Goal: Transaction & Acquisition: Book appointment/travel/reservation

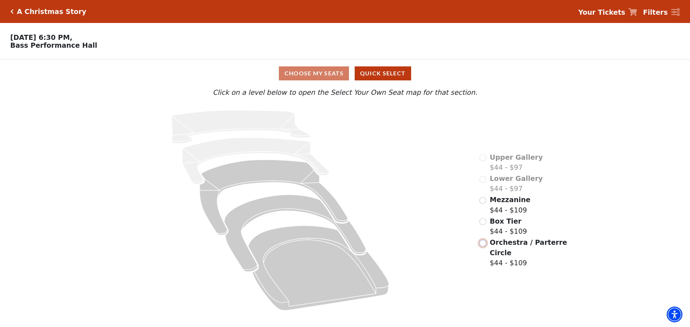
click at [481, 240] on input "Orchestra / Parterre Circle$44 - $109\a" at bounding box center [482, 243] width 7 height 7
click at [483, 204] on input "Mezzanine$44 - $109\a" at bounding box center [482, 200] width 7 height 7
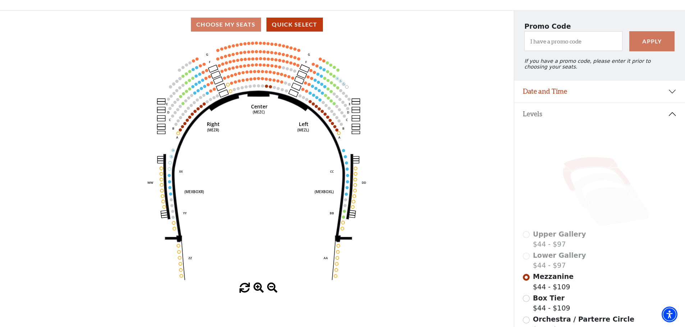
scroll to position [36, 0]
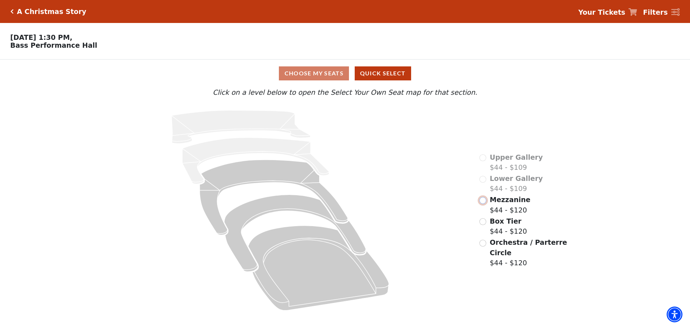
click at [483, 204] on input "Mezzanine$44 - $120\a" at bounding box center [482, 200] width 7 height 7
click at [486, 238] on div "Orchestra / Parterre Circle $44 - $120" at bounding box center [523, 253] width 89 height 31
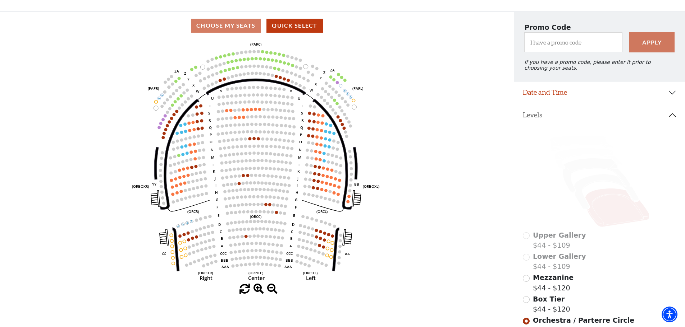
scroll to position [108, 0]
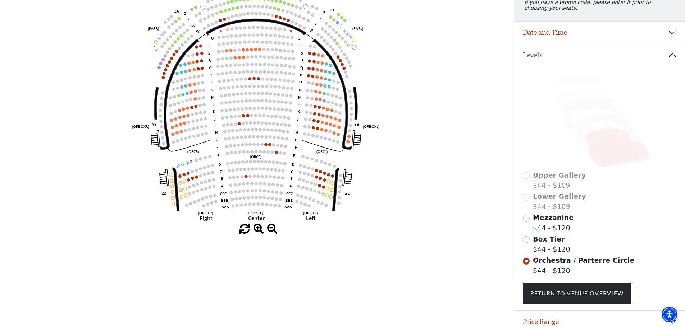
click at [255, 231] on span at bounding box center [258, 229] width 10 height 10
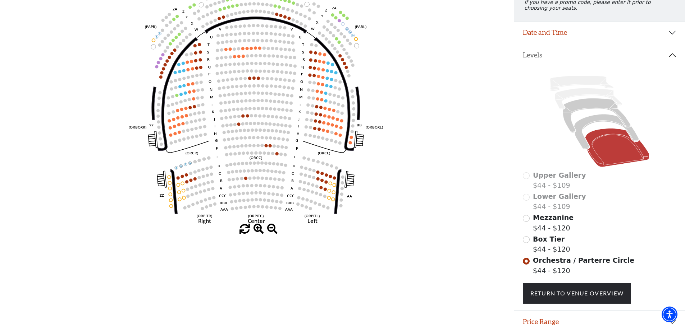
click at [255, 231] on span at bounding box center [258, 229] width 10 height 10
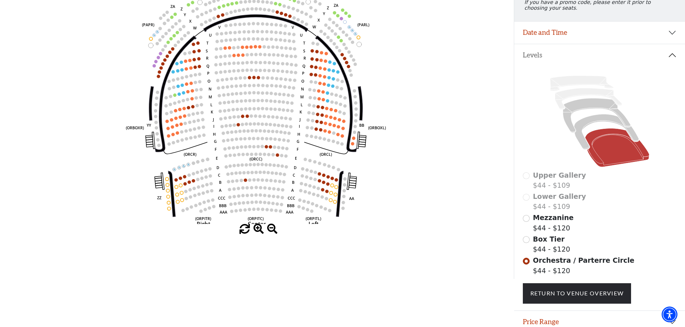
click at [255, 231] on span at bounding box center [258, 229] width 10 height 10
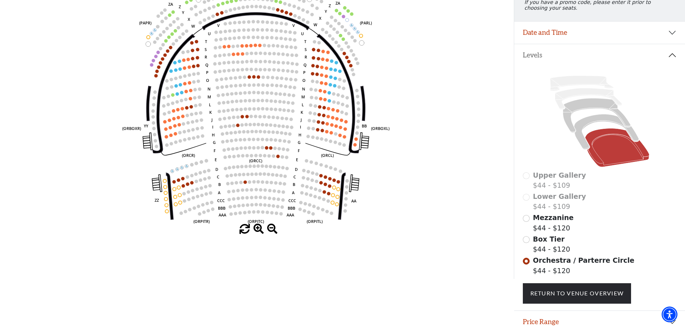
click at [255, 231] on span at bounding box center [258, 229] width 10 height 10
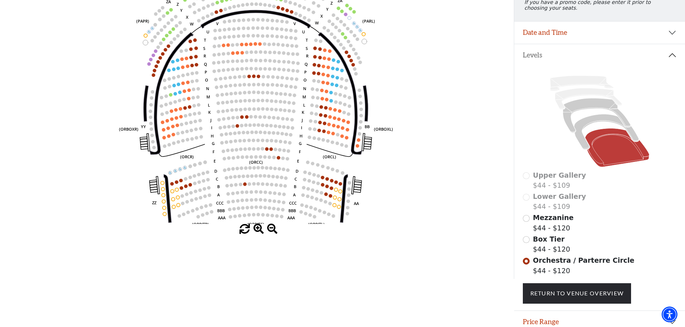
click at [255, 231] on span at bounding box center [258, 229] width 10 height 10
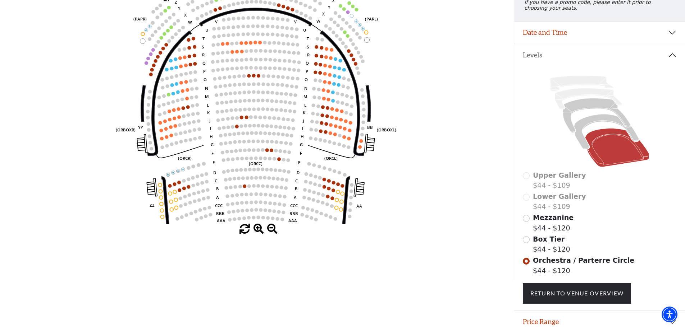
click at [256, 230] on span at bounding box center [258, 229] width 10 height 10
click at [257, 230] on span at bounding box center [258, 229] width 10 height 10
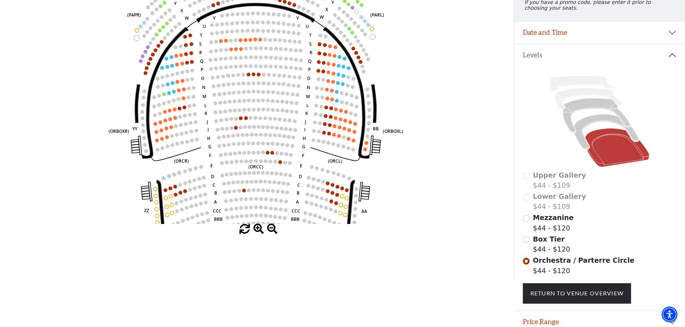
click at [258, 230] on span at bounding box center [258, 229] width 10 height 10
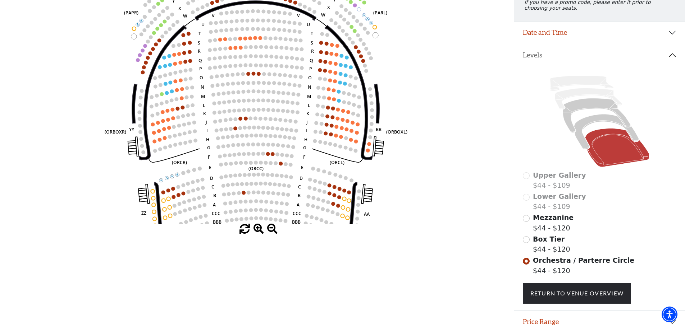
click at [258, 229] on span at bounding box center [258, 229] width 10 height 10
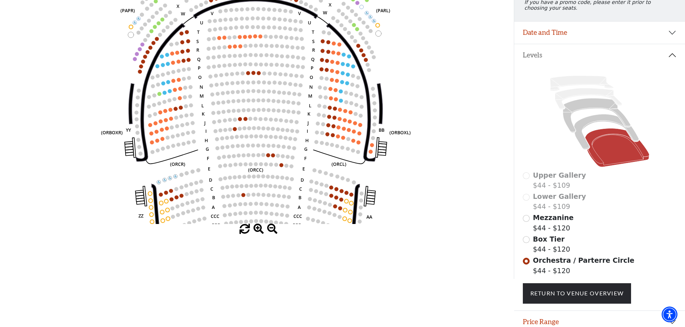
click at [258, 229] on span at bounding box center [258, 229] width 10 height 10
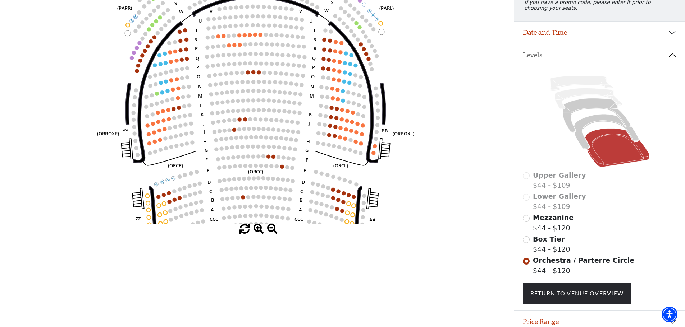
click at [259, 228] on span at bounding box center [258, 229] width 10 height 10
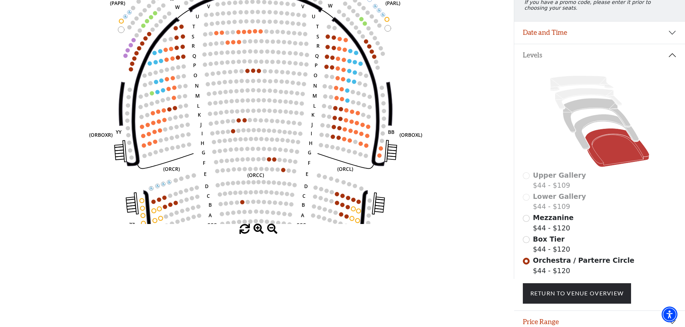
click at [259, 228] on span at bounding box center [258, 229] width 10 height 10
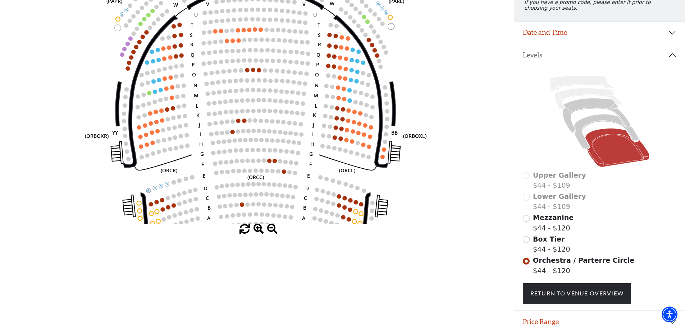
click at [259, 226] on div "Current Level Orchestra / Parterre Circle Click on a level below to open the Se…" at bounding box center [257, 107] width 514 height 255
drag, startPoint x: 259, startPoint y: 223, endPoint x: 262, endPoint y: 216, distance: 7.6
click at [259, 222] on icon "Left (ORPITL) Right (ORPITR) Center (ORPITC) ZZ AA YY BB ZA ZA (ORCL) (ORCR) (O…" at bounding box center [257, 102] width 462 height 245
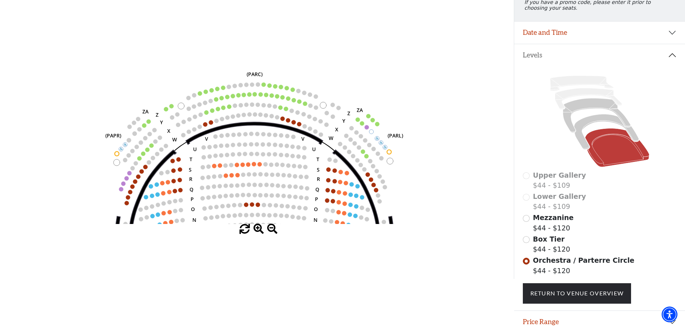
drag, startPoint x: 291, startPoint y: 39, endPoint x: 290, endPoint y: 185, distance: 146.3
click at [290, 185] on icon "Left (ORPITL) Right (ORPITR) Center (ORPITC) ZZ AA YY BB ZA ZA (ORCL) (ORCR) (O…" at bounding box center [257, 102] width 462 height 245
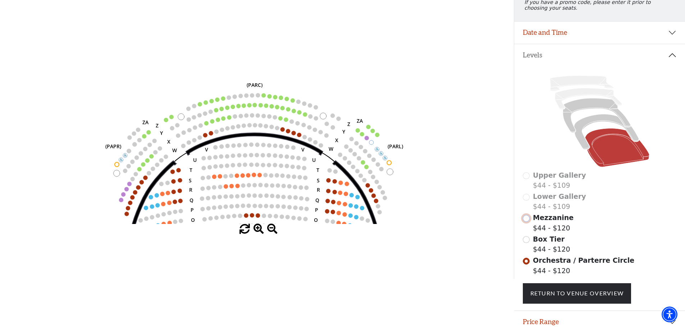
click at [523, 221] on input "Mezzanine$44 - $120\a" at bounding box center [525, 218] width 7 height 7
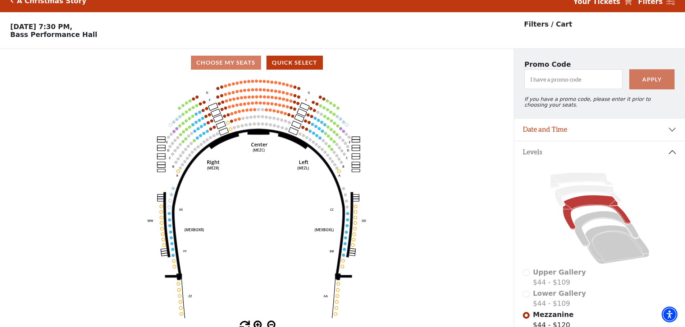
scroll to position [0, 0]
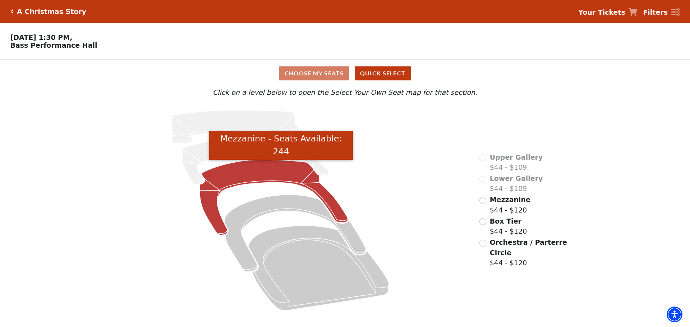
click at [237, 185] on icon "Mezzanine - Seats Available: 244" at bounding box center [274, 197] width 148 height 75
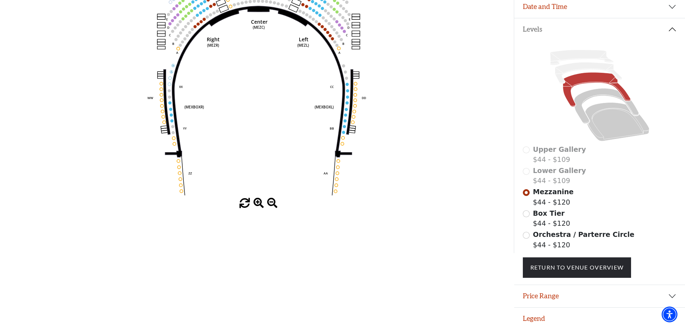
scroll to position [141, 0]
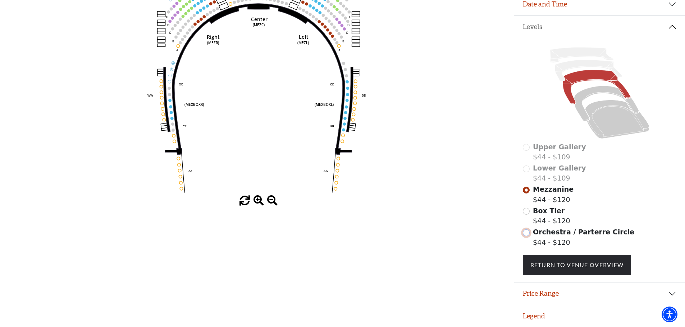
click at [526, 231] on input "Orchestra / Parterre Circle$44 - $120\a" at bounding box center [525, 233] width 7 height 7
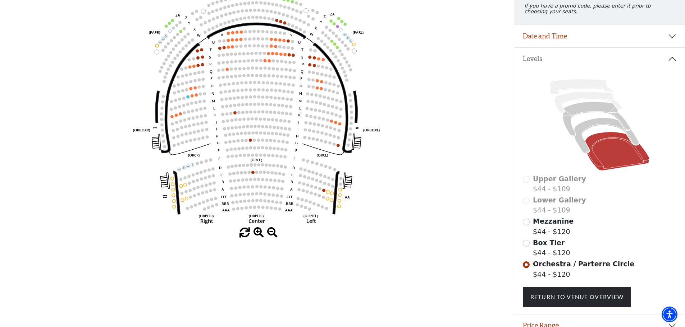
scroll to position [108, 0]
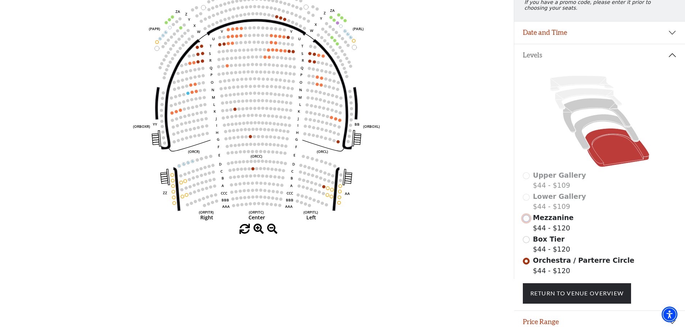
click at [528, 222] on input "Mezzanine$44 - $120\a" at bounding box center [525, 218] width 7 height 7
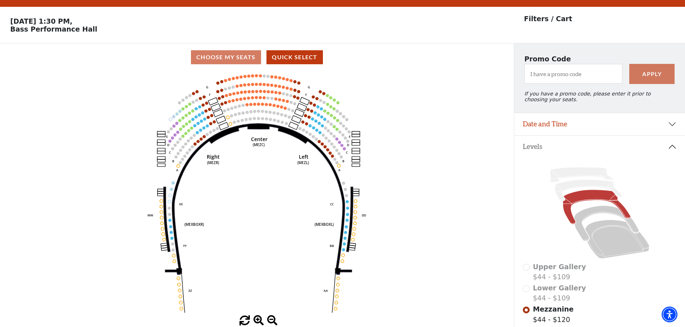
scroll to position [0, 0]
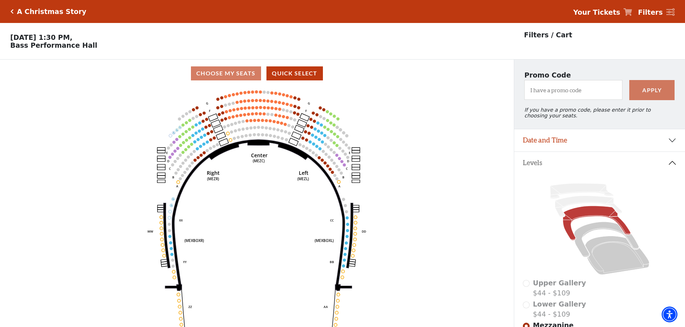
click at [296, 210] on icon "Center (MEZC) Right (MEZR) Left (MEZL) (MEXBOXR) (MEXBOXL) XX WW CC DD YY BB ZZ…" at bounding box center [257, 209] width 462 height 245
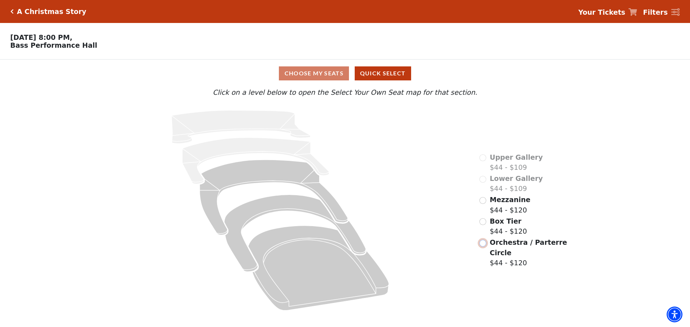
click at [484, 240] on input "Orchestra / Parterre Circle$44 - $120\a" at bounding box center [482, 243] width 7 height 7
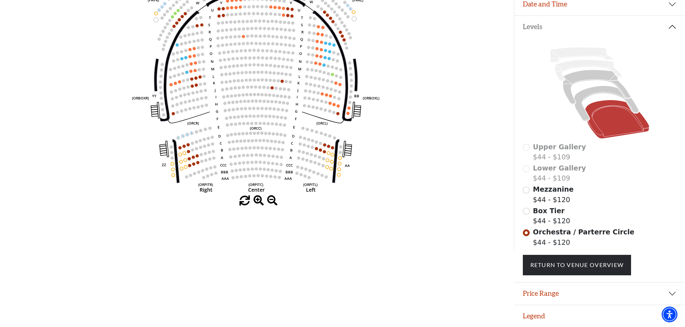
scroll to position [141, 0]
click at [529, 192] on div "Mezzanine $44 - $120" at bounding box center [599, 194] width 154 height 20
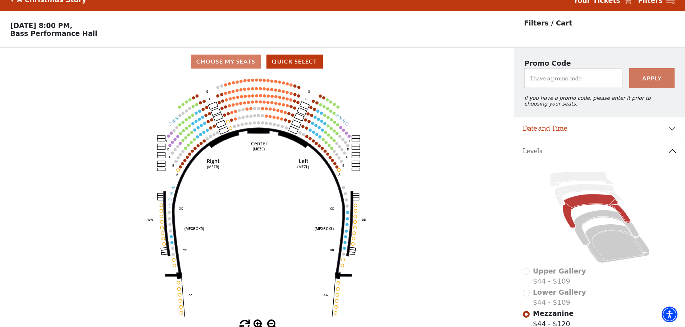
scroll to position [0, 0]
